Goal: Information Seeking & Learning: Learn about a topic

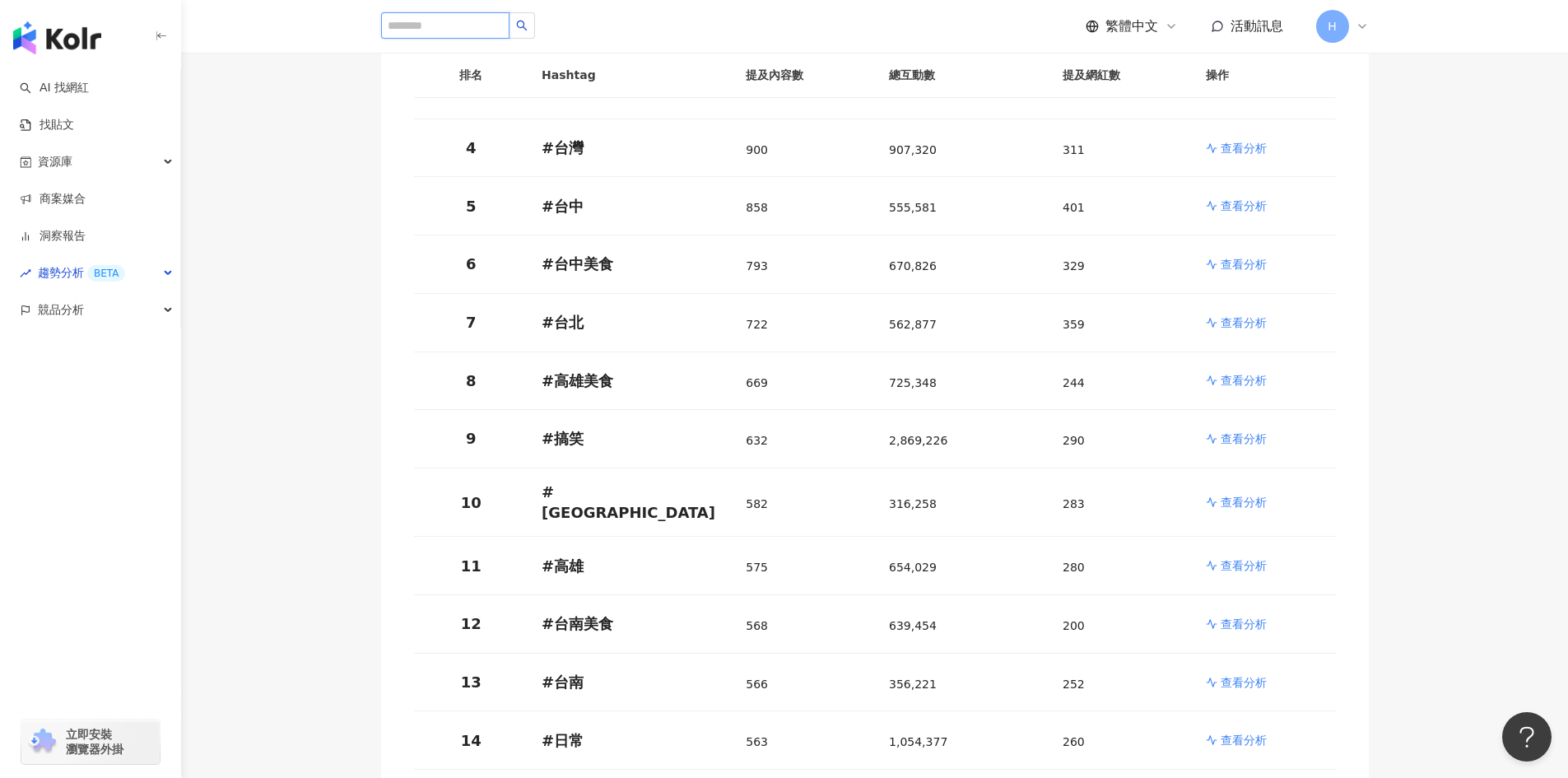
click at [468, 20] on input "search" at bounding box center [445, 25] width 128 height 27
type input "***"
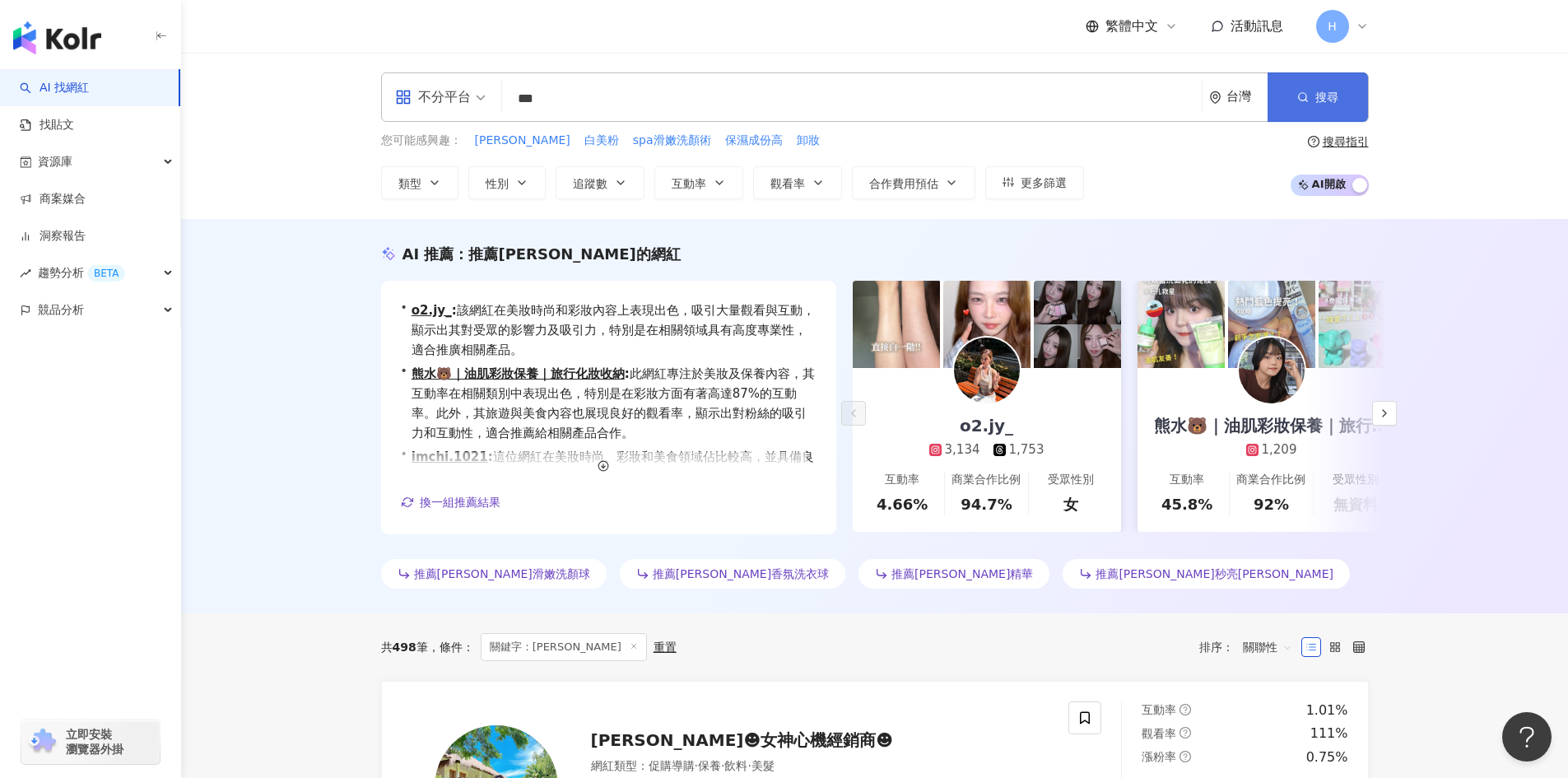
click at [1251, 83] on button "搜尋" at bounding box center [1317, 98] width 100 height 50
click at [74, 132] on link "找貼文" at bounding box center [46, 125] width 54 height 16
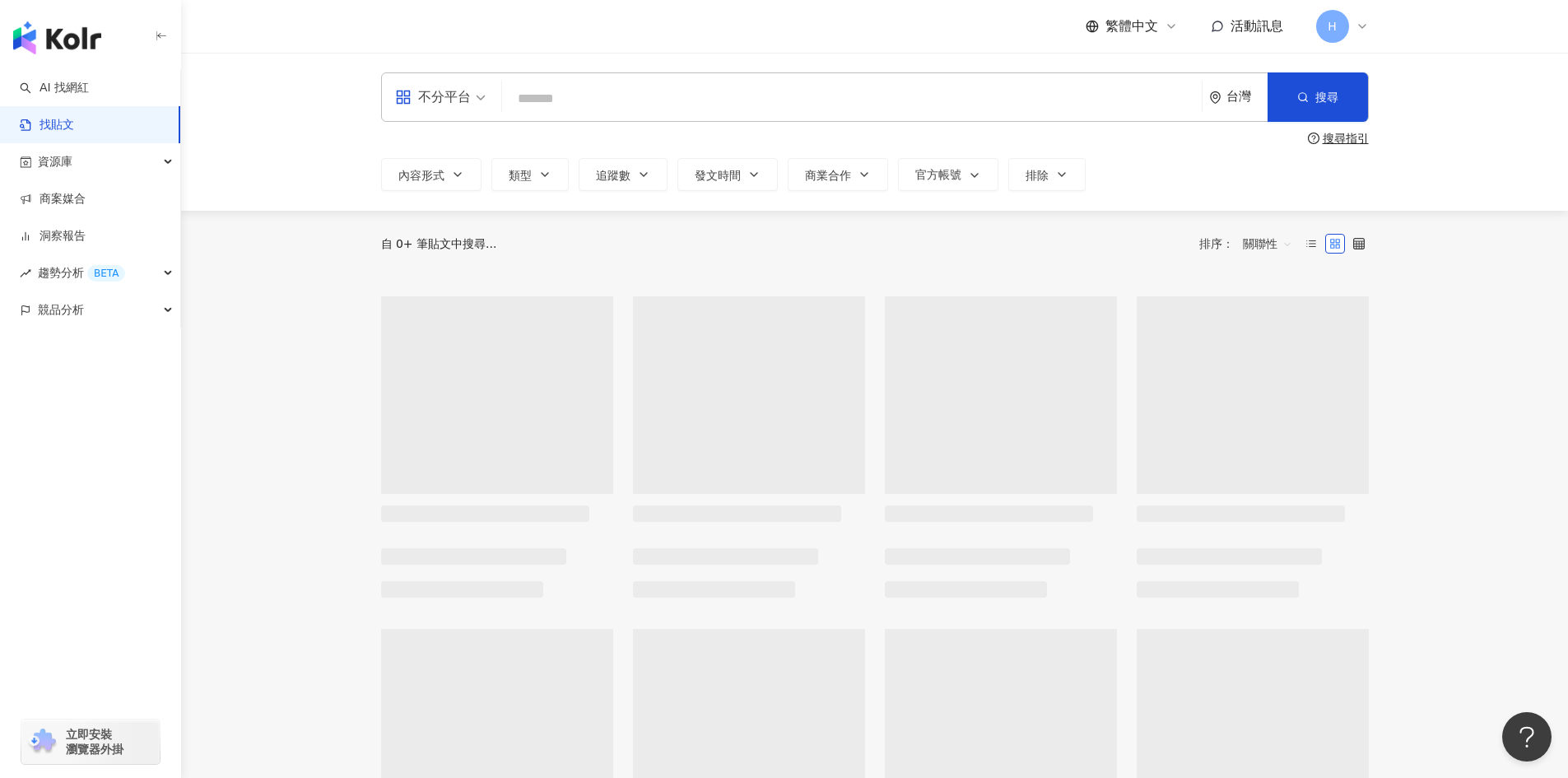
click at [725, 111] on input "search" at bounding box center [852, 98] width 686 height 35
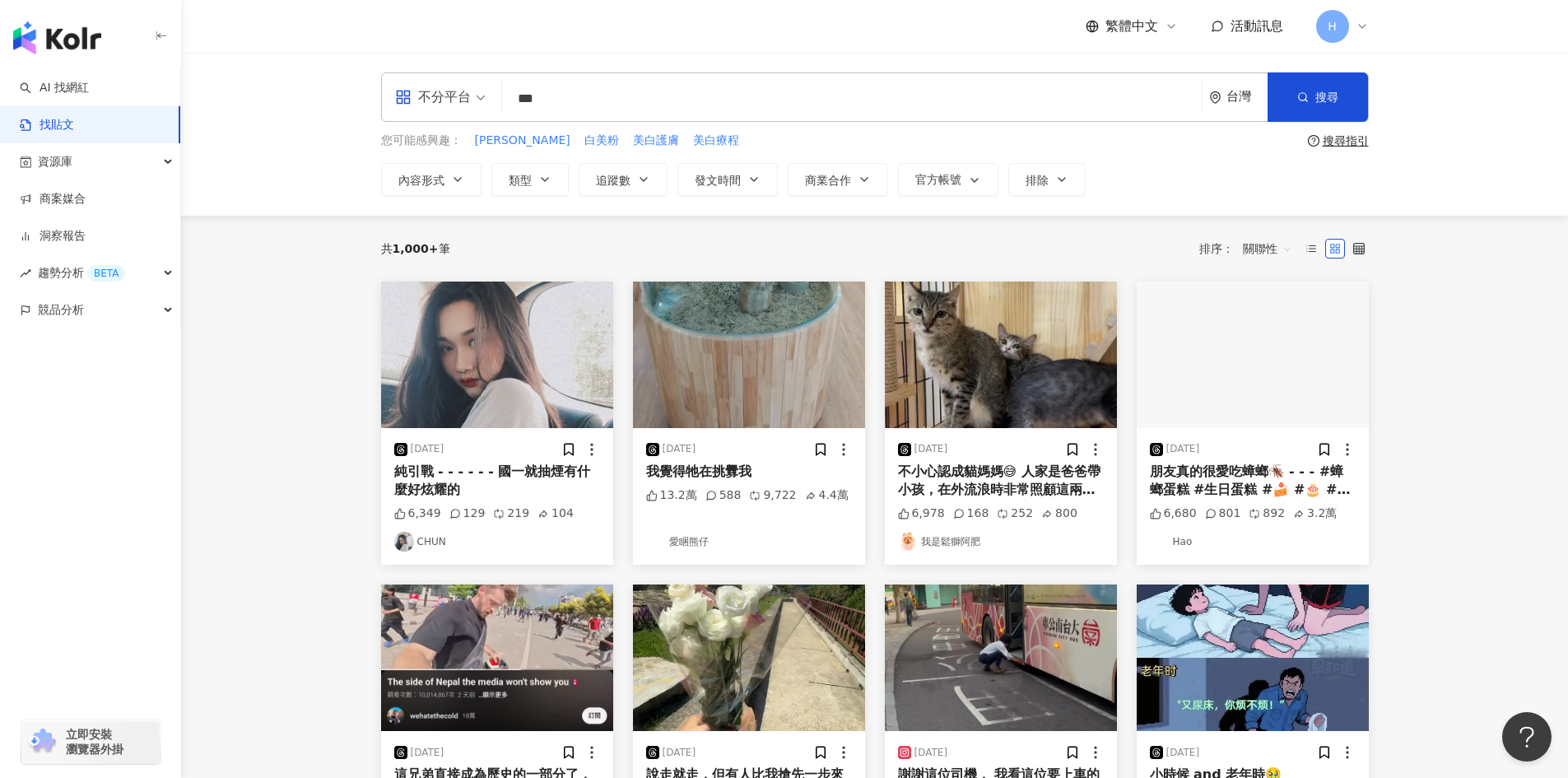
type input "***"
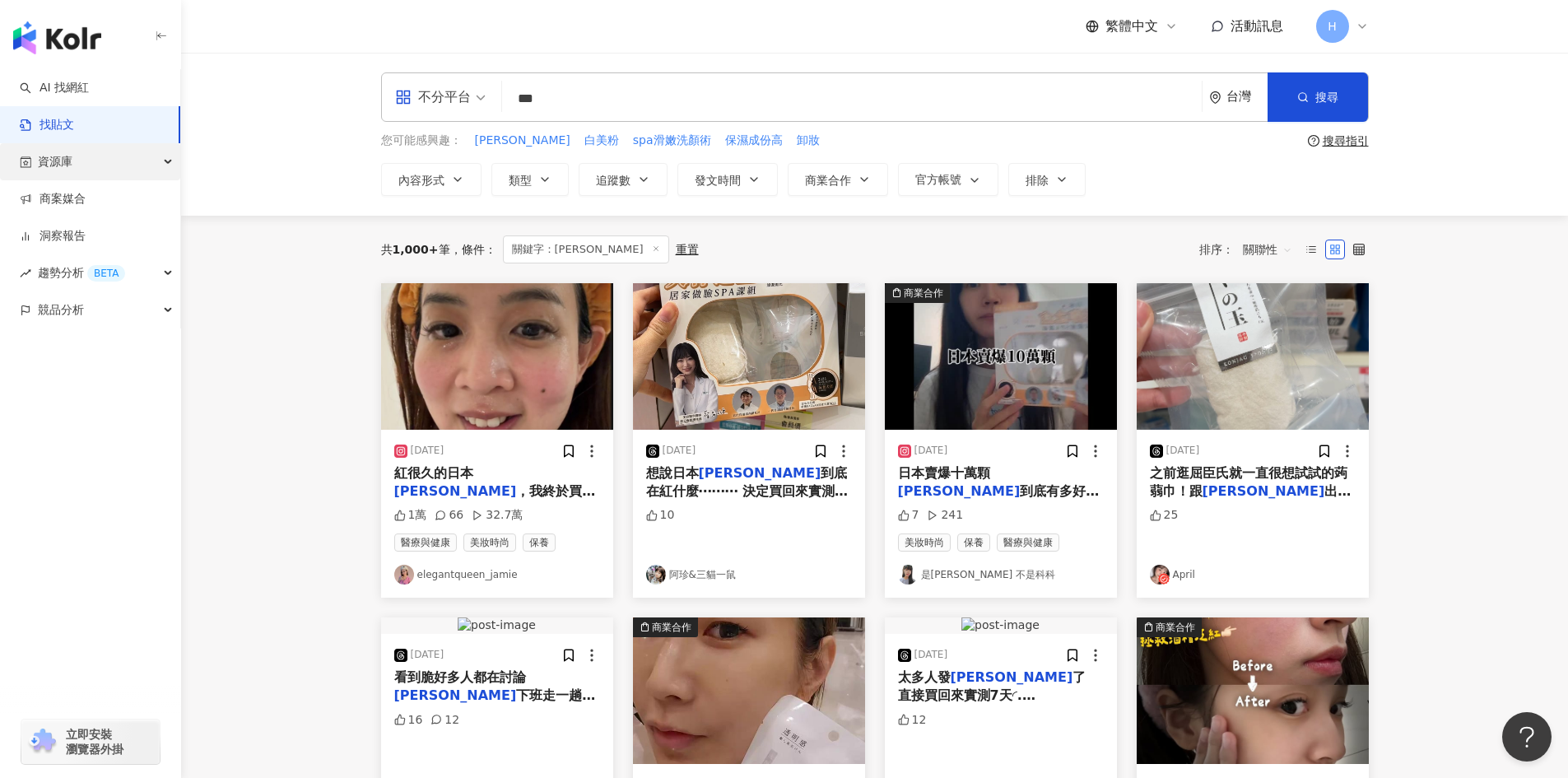
click at [97, 152] on div "資源庫" at bounding box center [90, 161] width 181 height 37
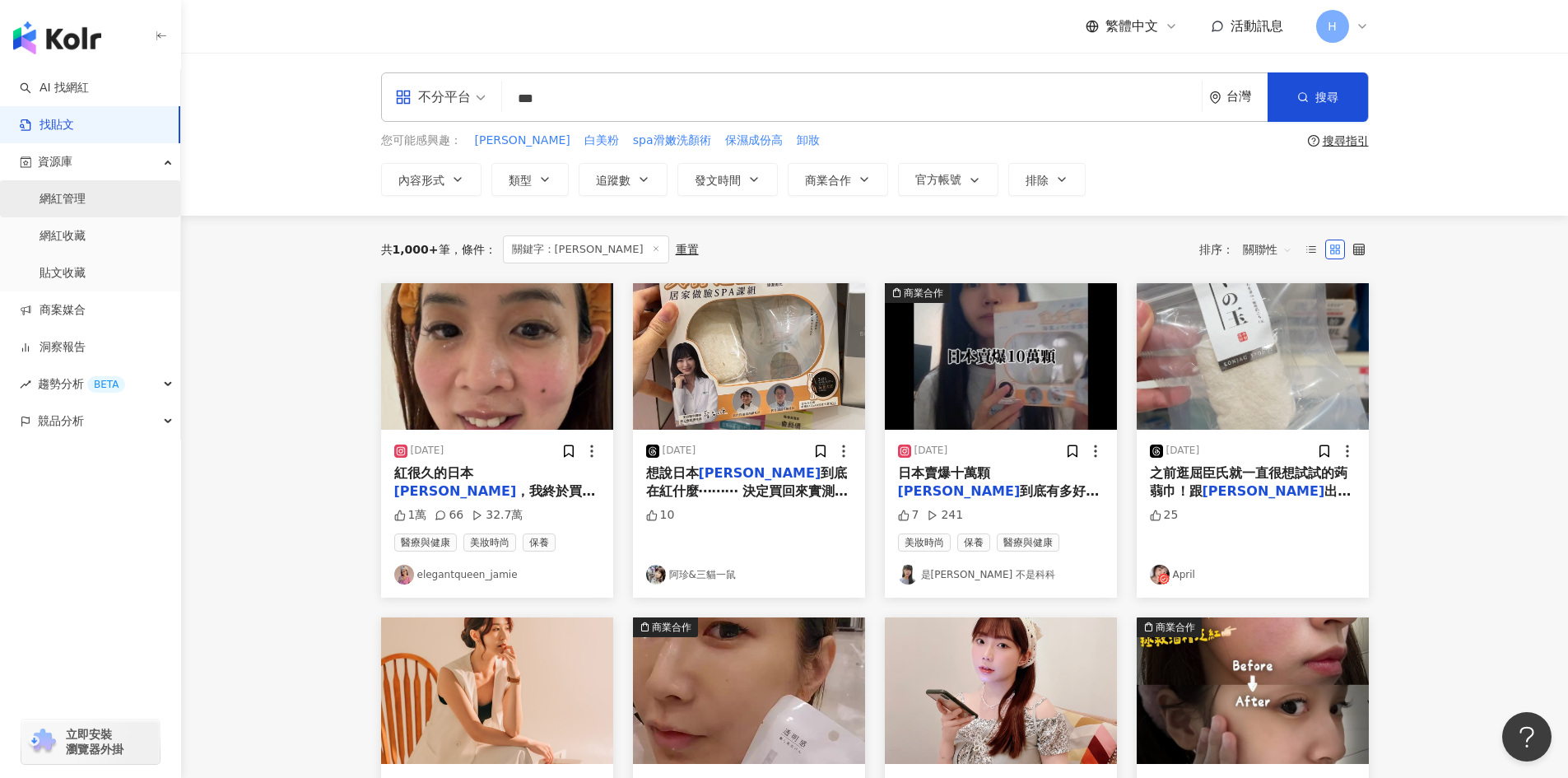
click at [86, 207] on link "網紅管理" at bounding box center [62, 199] width 46 height 16
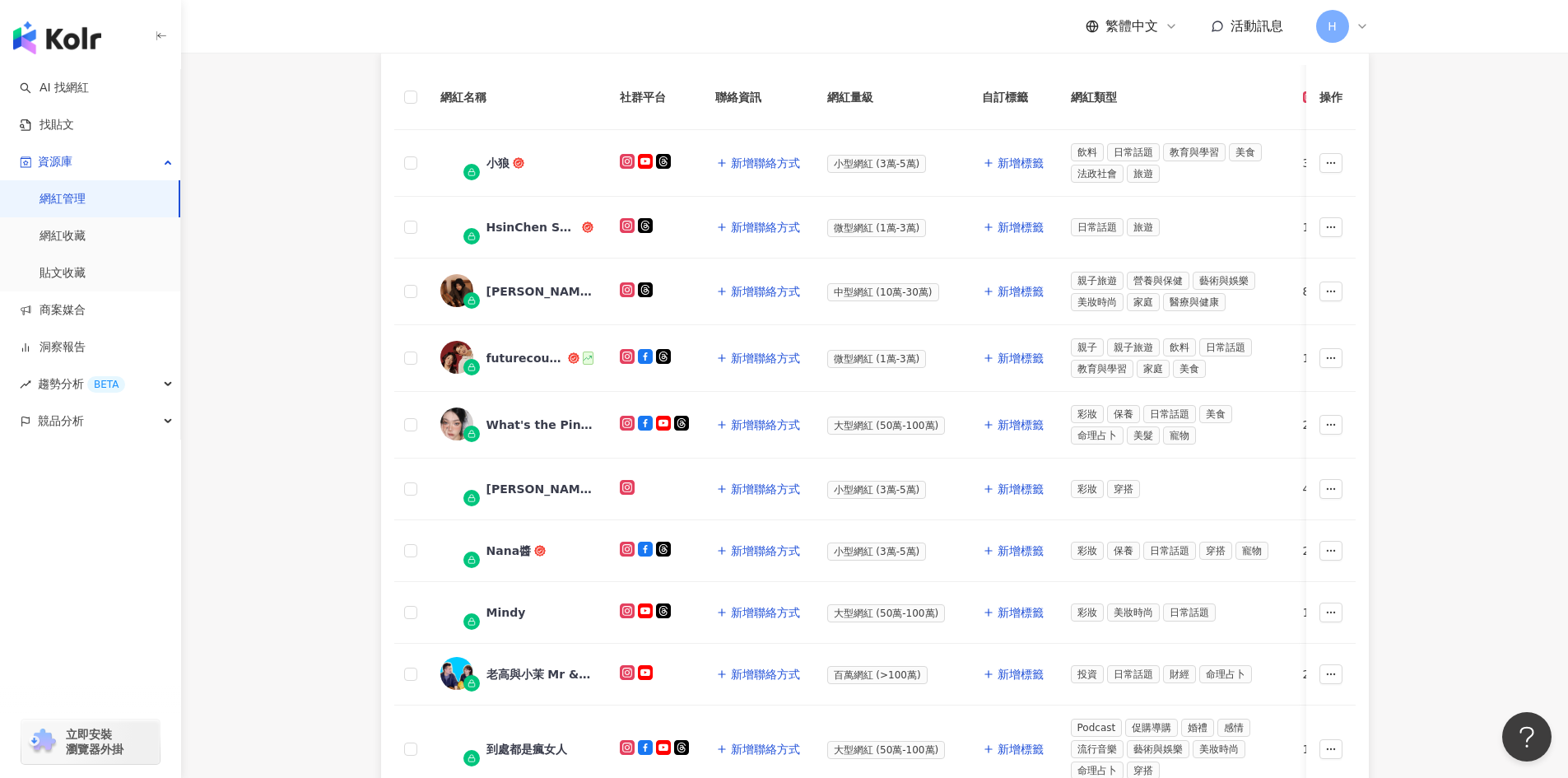
scroll to position [336, 0]
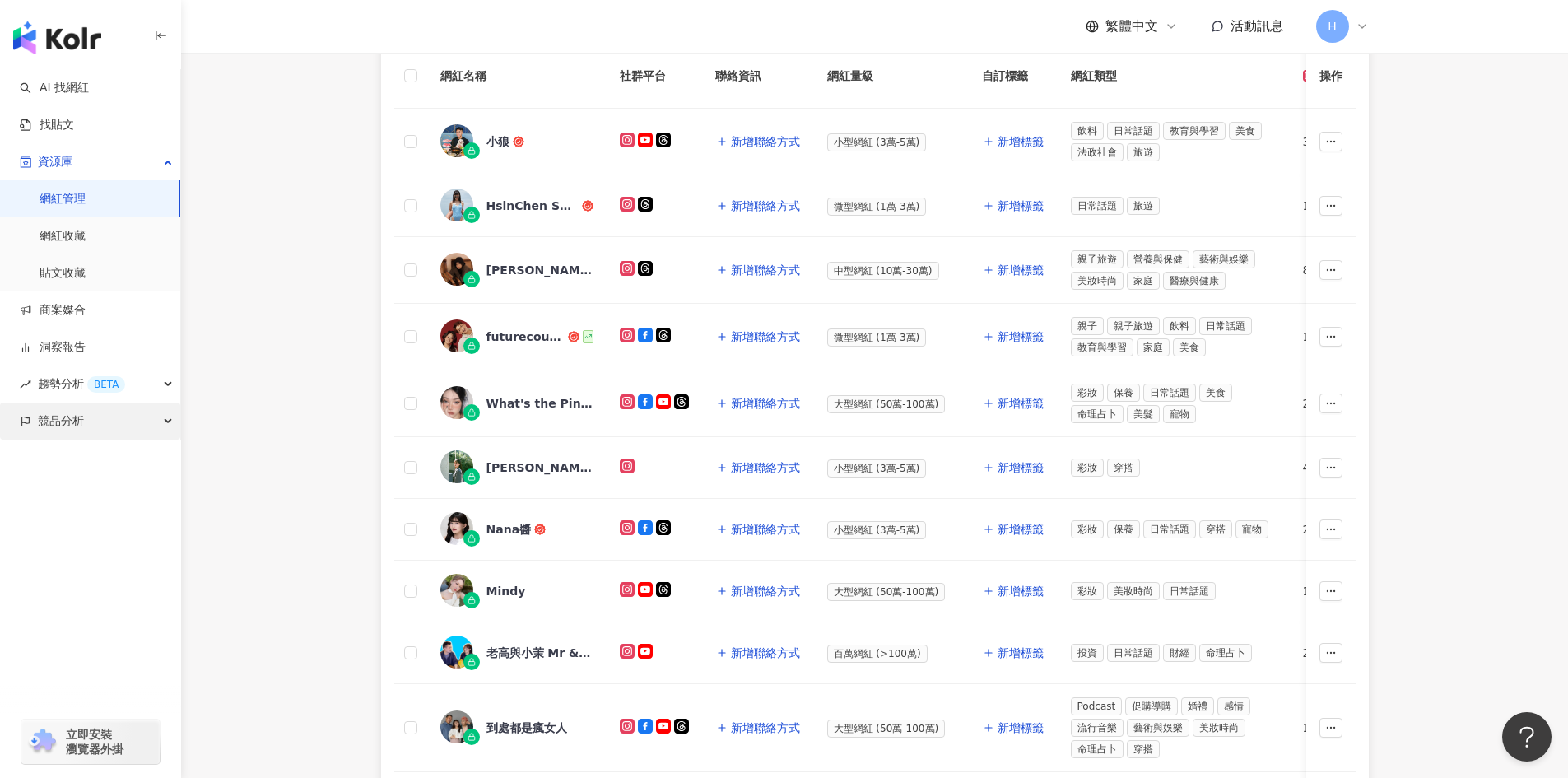
click at [127, 432] on div "競品分析" at bounding box center [90, 420] width 181 height 37
click at [120, 487] on link "關鍵字提及分析" at bounding box center [80, 495] width 80 height 16
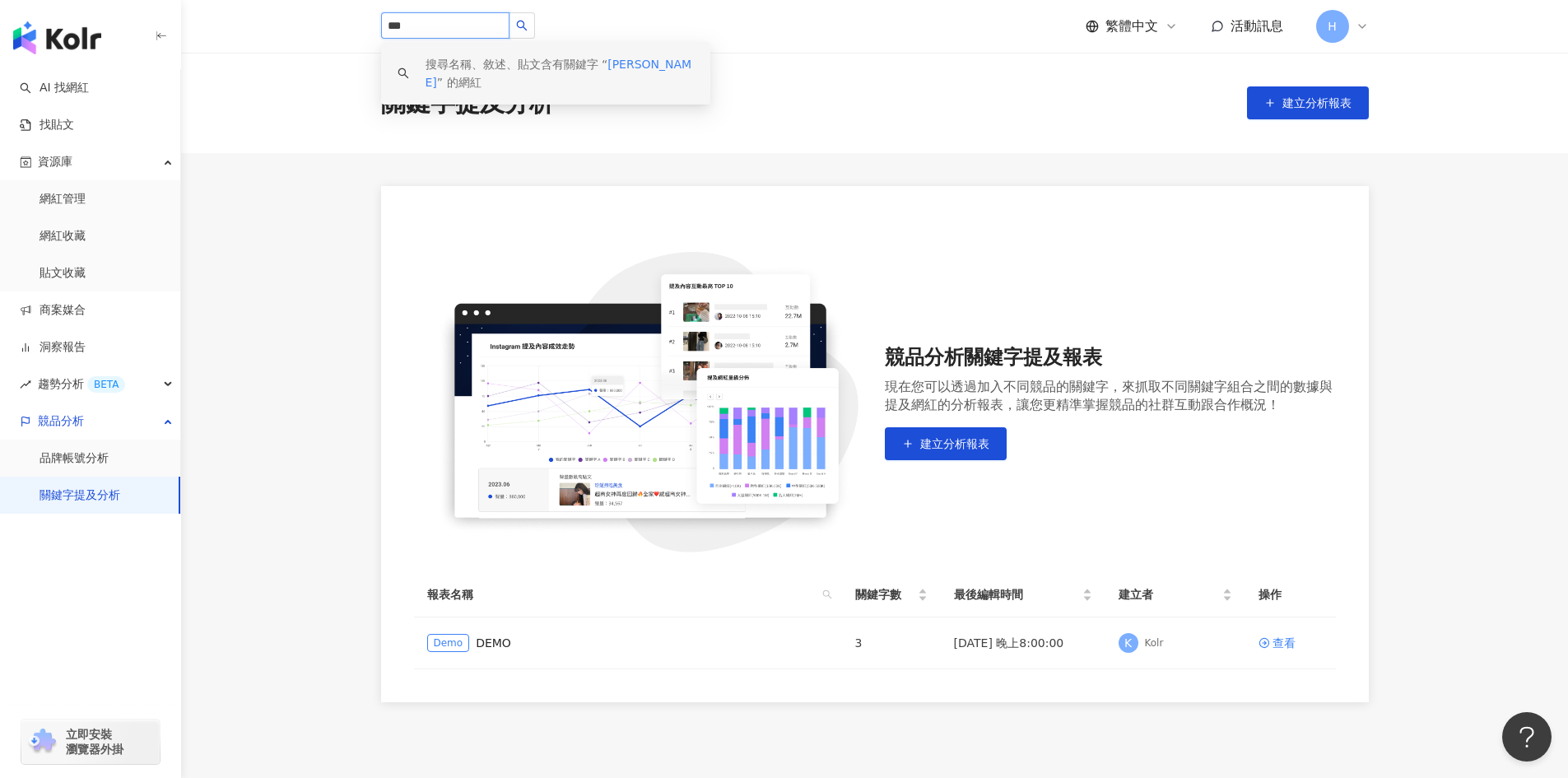
click at [481, 27] on input "***" at bounding box center [445, 25] width 128 height 27
type input "*"
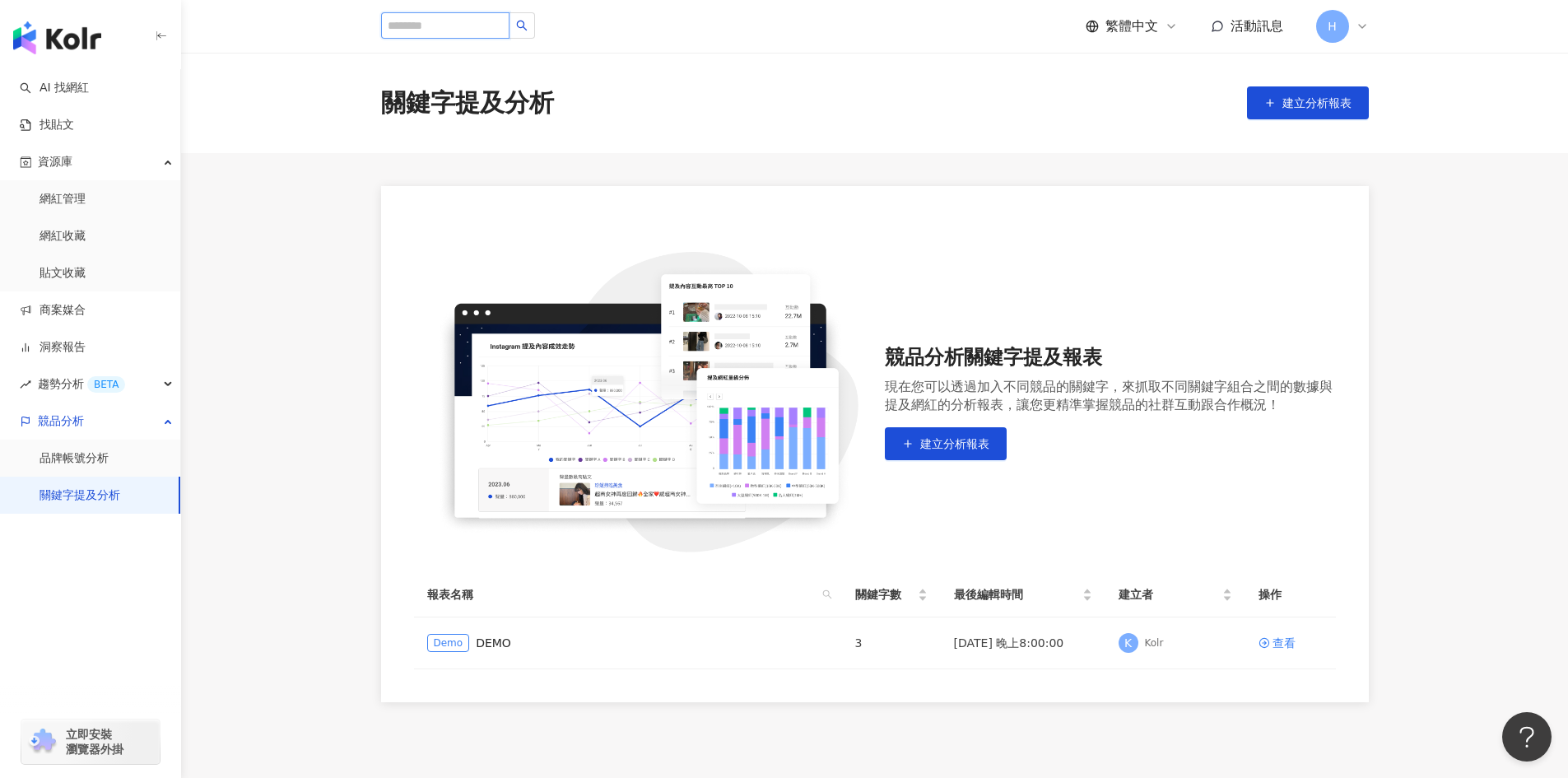
type input "*"
click at [98, 466] on link "品牌帳號分析" at bounding box center [74, 458] width 69 height 16
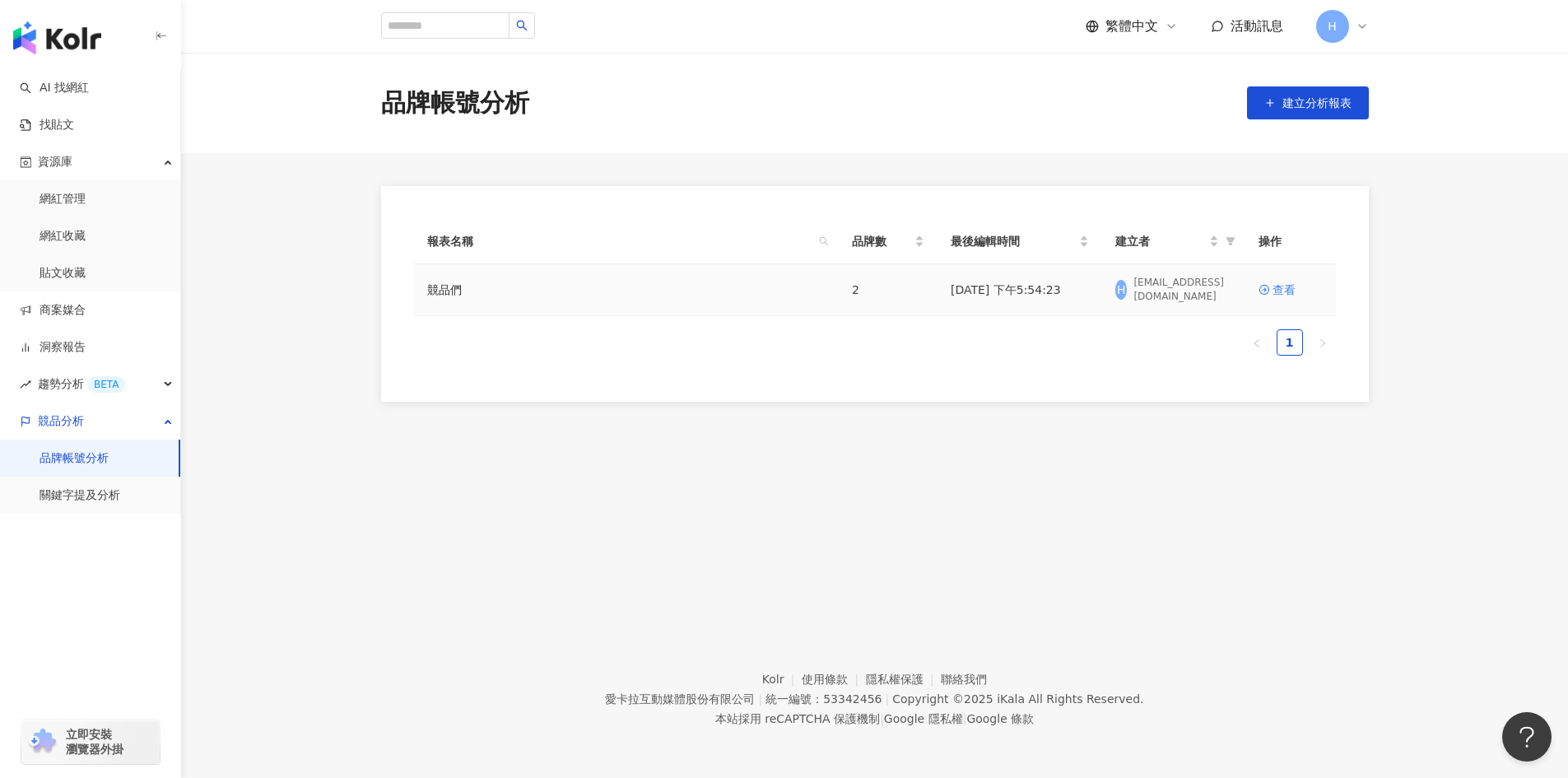
click at [735, 292] on div "競品們" at bounding box center [626, 289] width 398 height 18
click at [1251, 292] on div "查看" at bounding box center [1284, 289] width 23 height 18
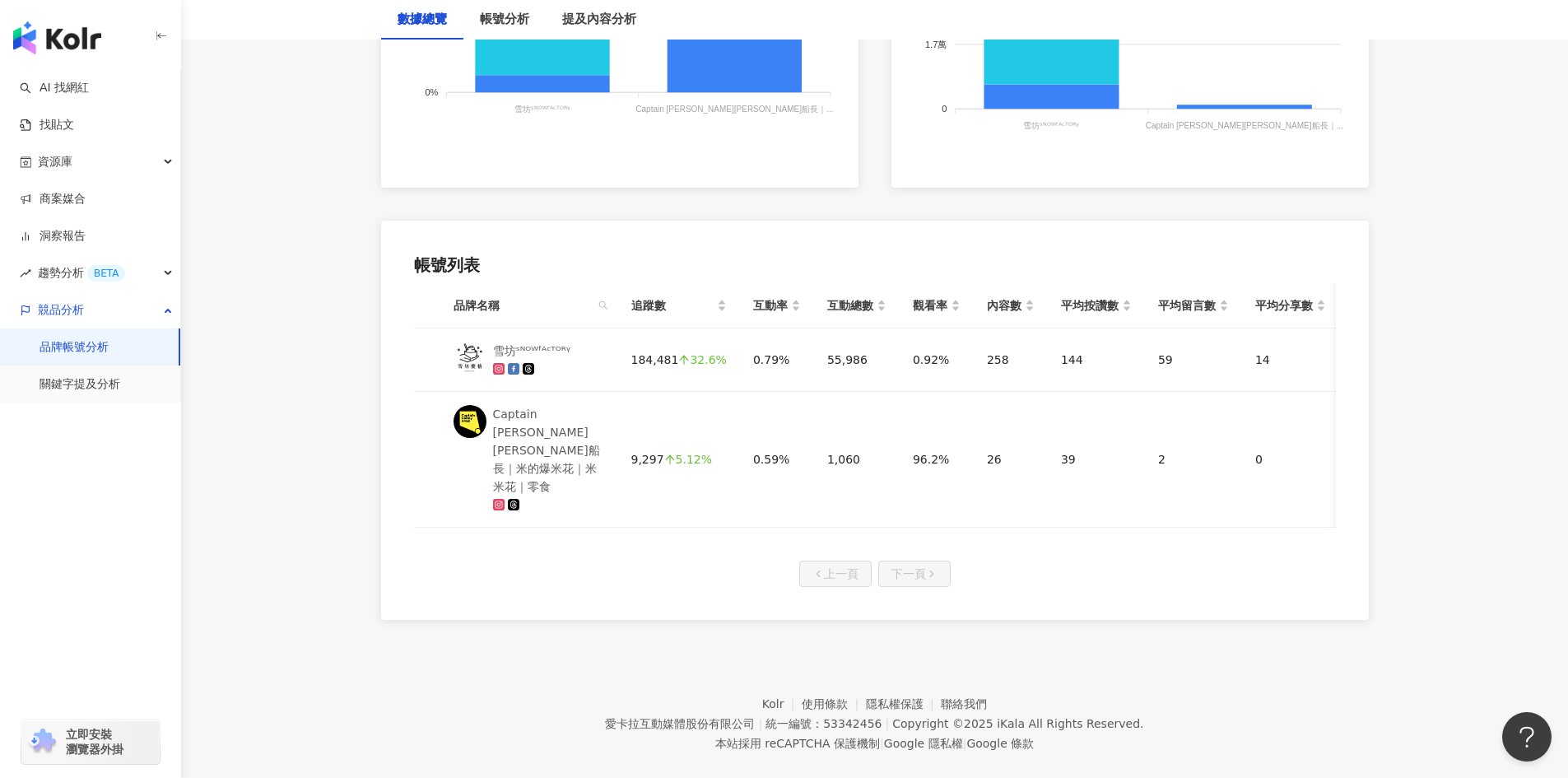
scroll to position [653, 0]
drag, startPoint x: 559, startPoint y: 353, endPoint x: 589, endPoint y: 266, distance: 92.0
click at [589, 266] on div "帳號列表" at bounding box center [875, 264] width 922 height 23
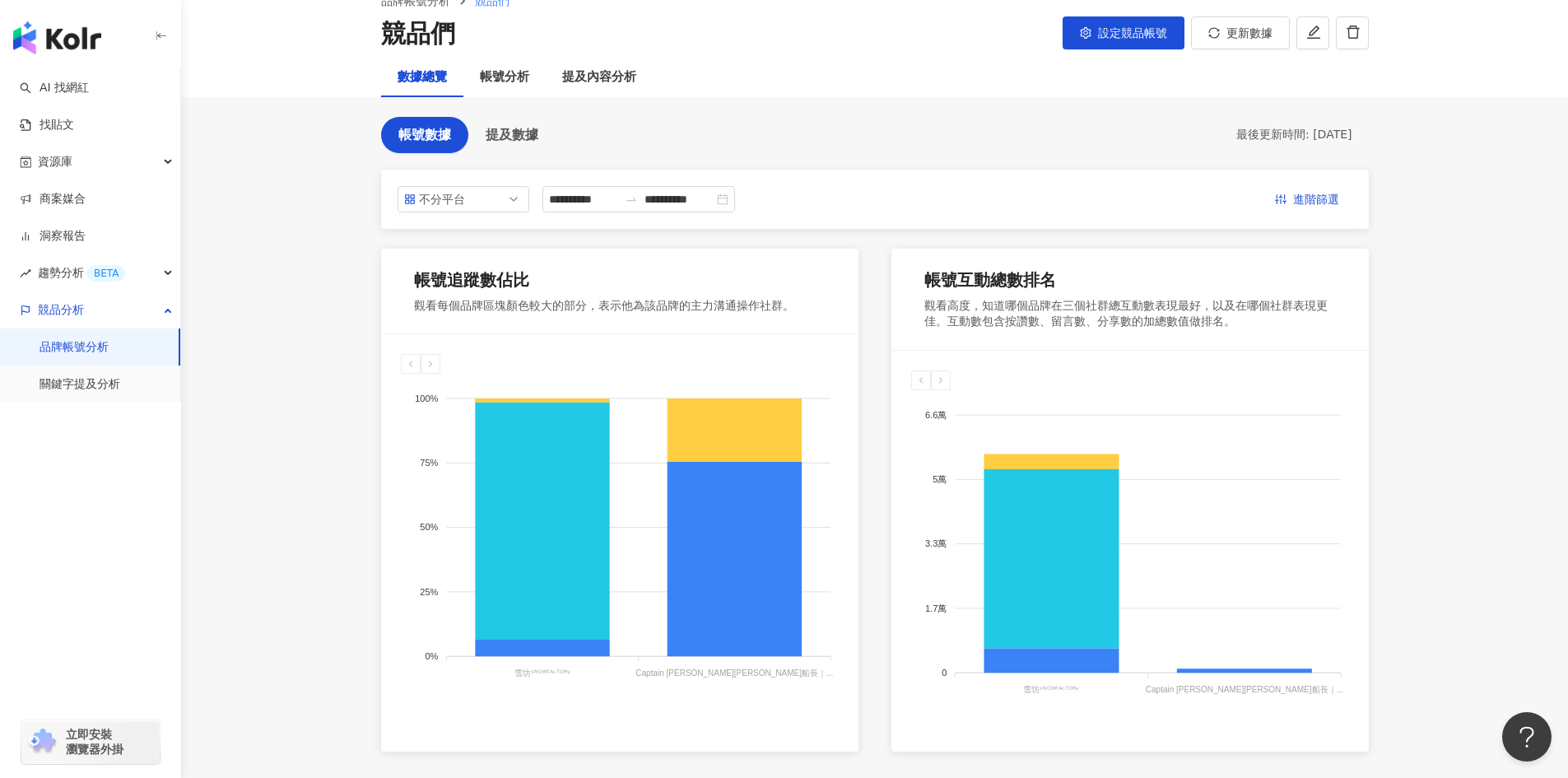
scroll to position [0, 0]
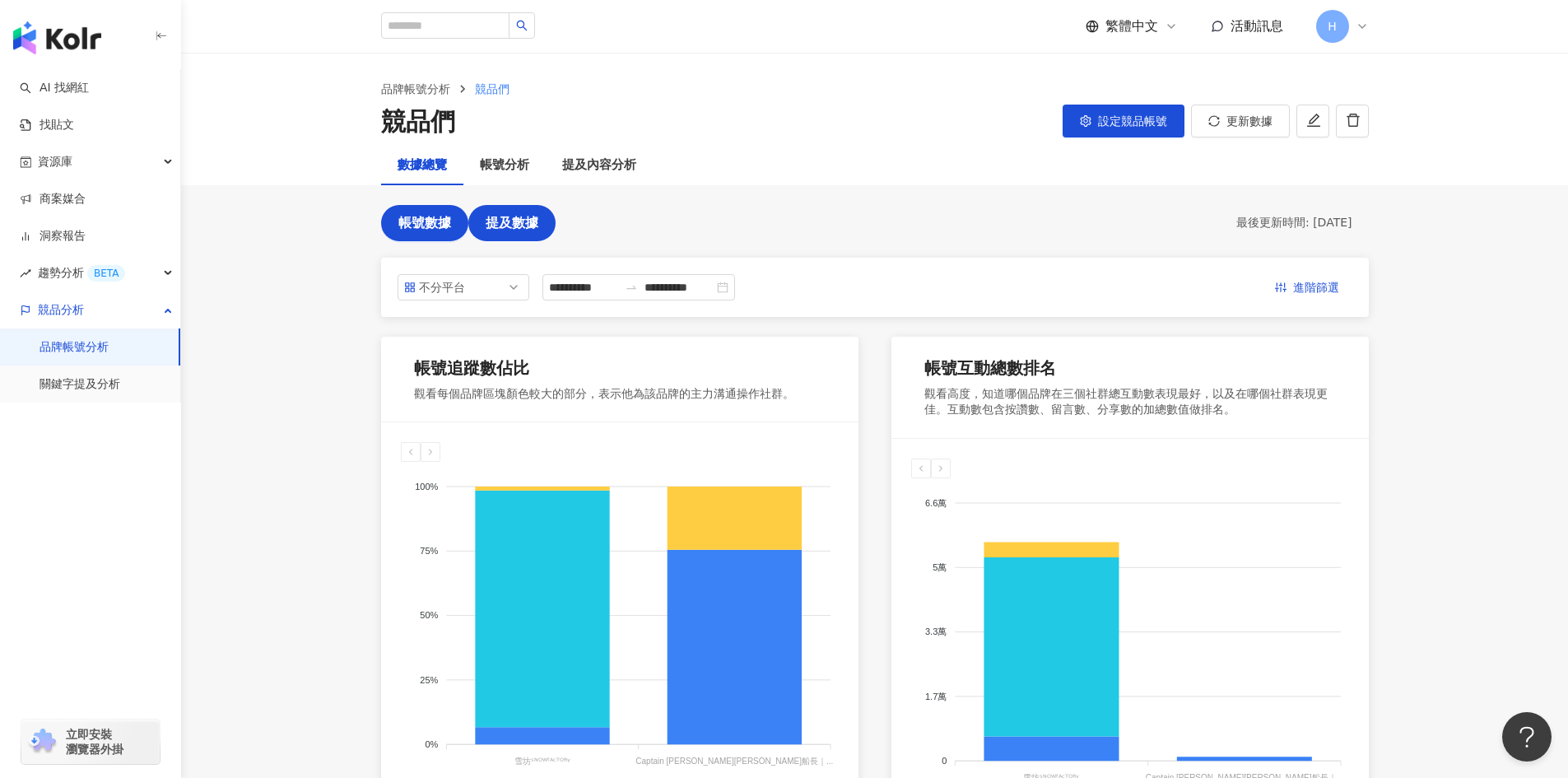
click at [504, 220] on span "提及數據" at bounding box center [512, 223] width 53 height 15
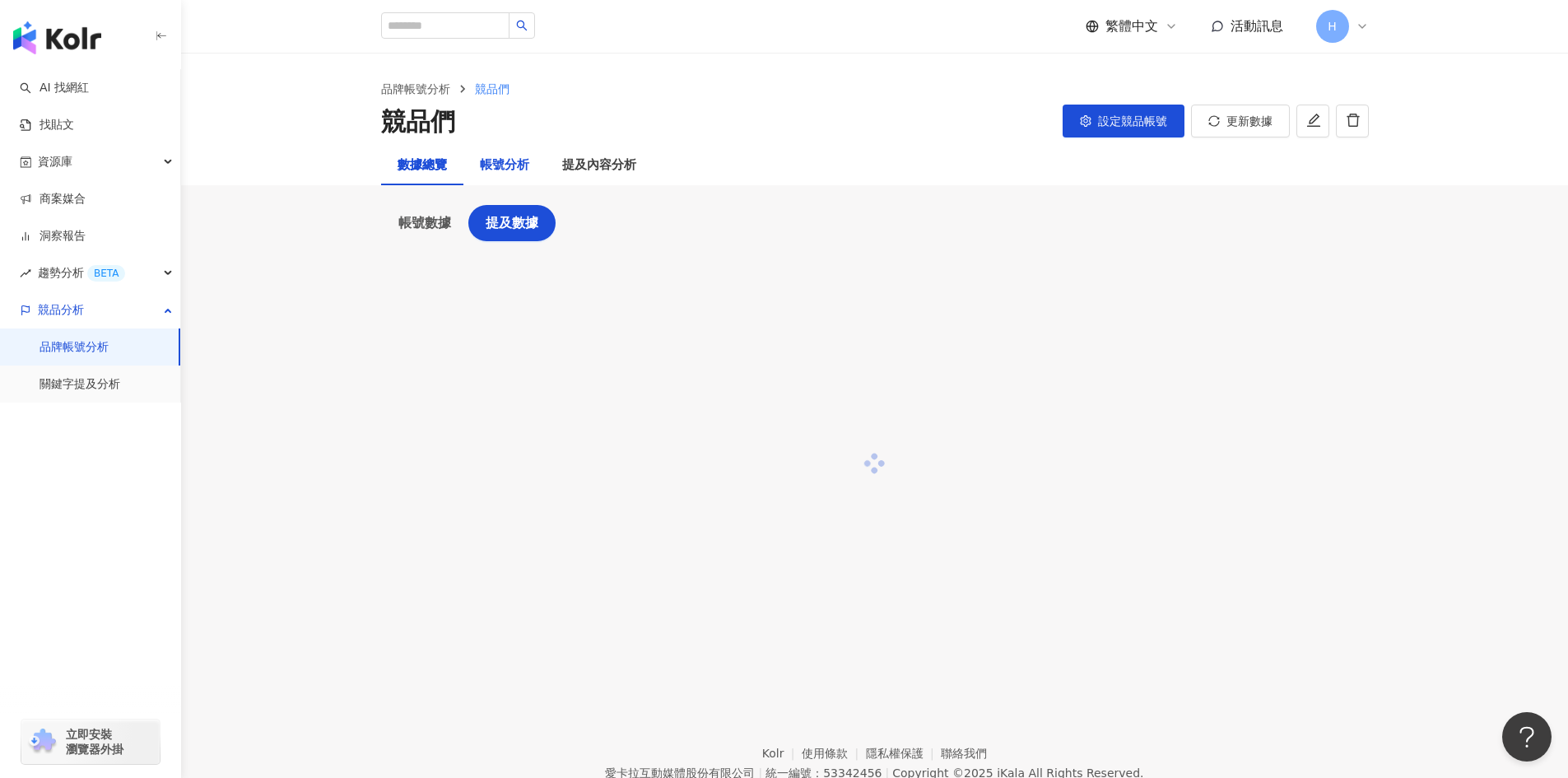
click at [483, 174] on div "帳號分析" at bounding box center [505, 165] width 50 height 20
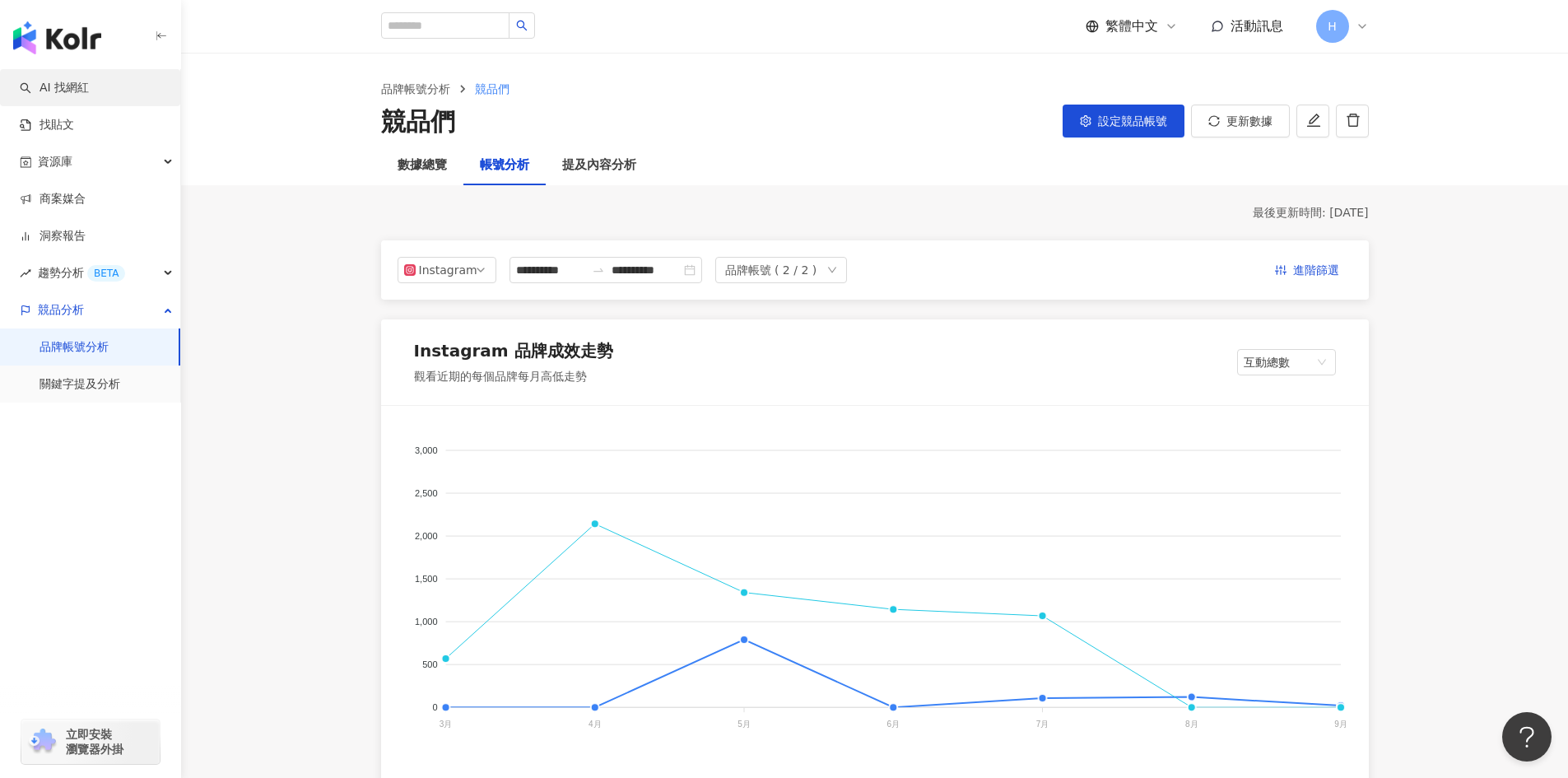
click at [89, 92] on link "AI 找網紅" at bounding box center [54, 87] width 69 height 16
click at [86, 87] on link "AI 找網紅" at bounding box center [54, 87] width 69 height 16
